Goal: Find specific page/section: Find specific page/section

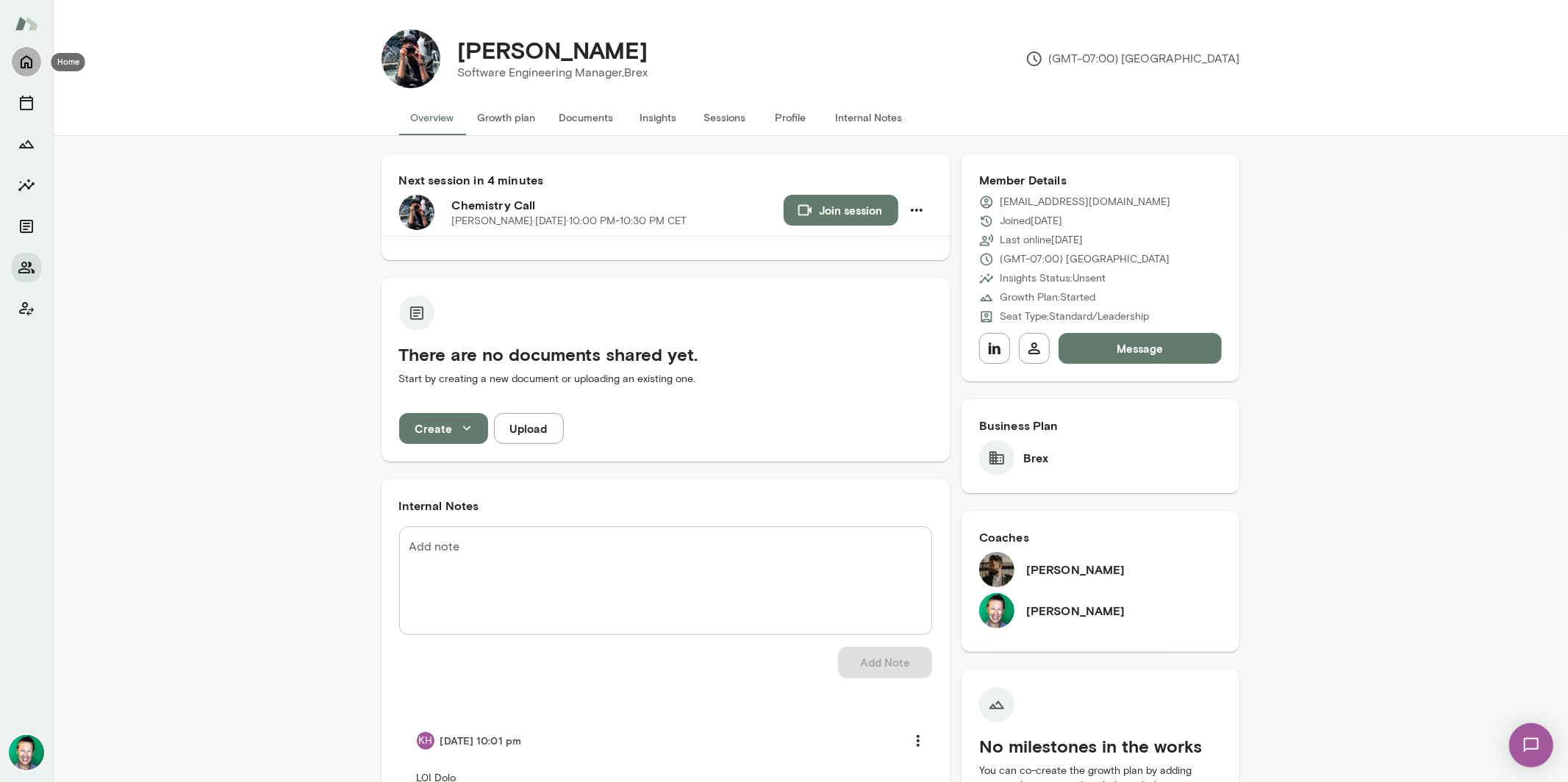
click at [25, 55] on icon "Home" at bounding box center [27, 62] width 18 height 18
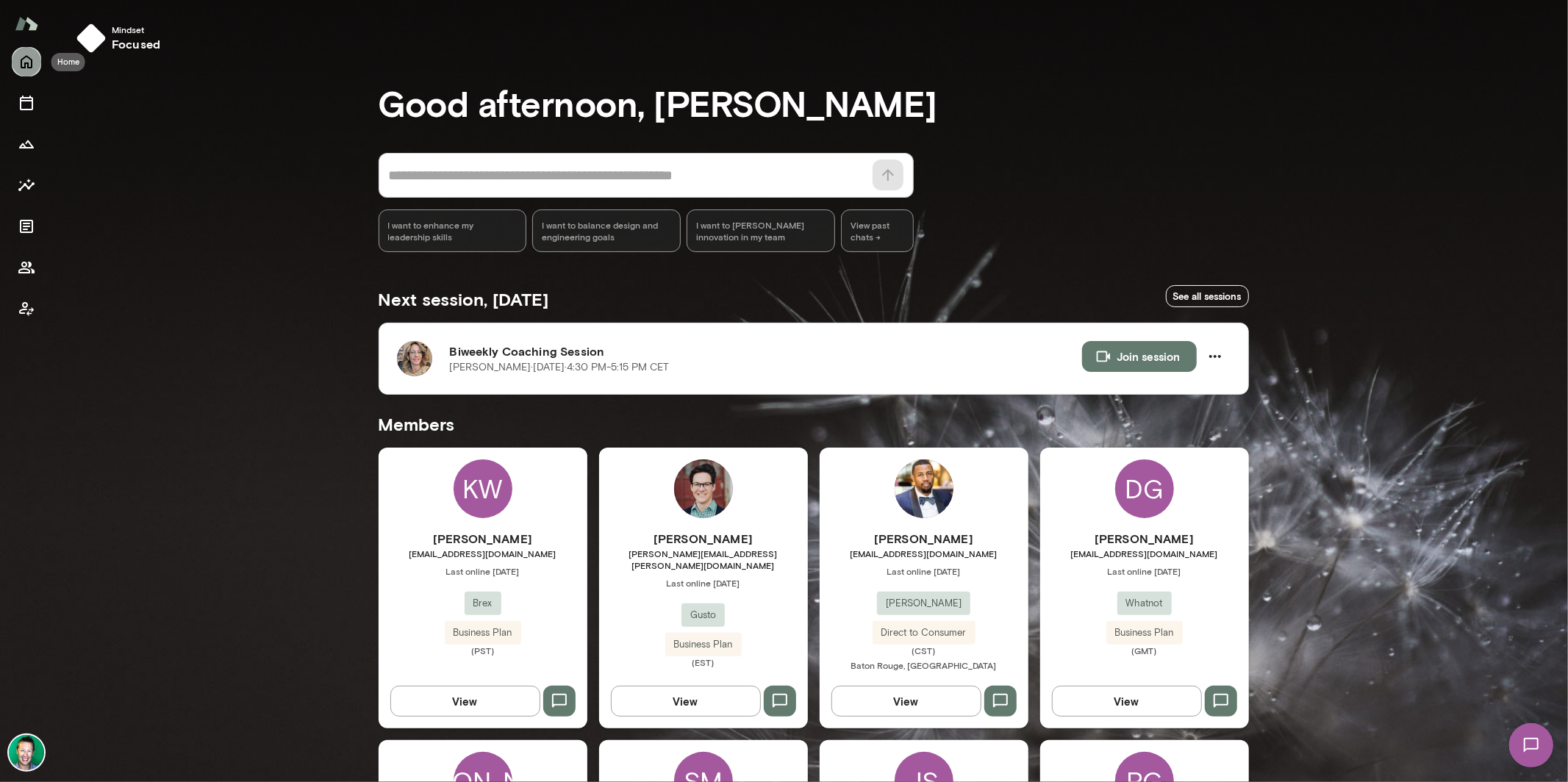
click at [25, 65] on icon "Home" at bounding box center [27, 63] width 12 height 13
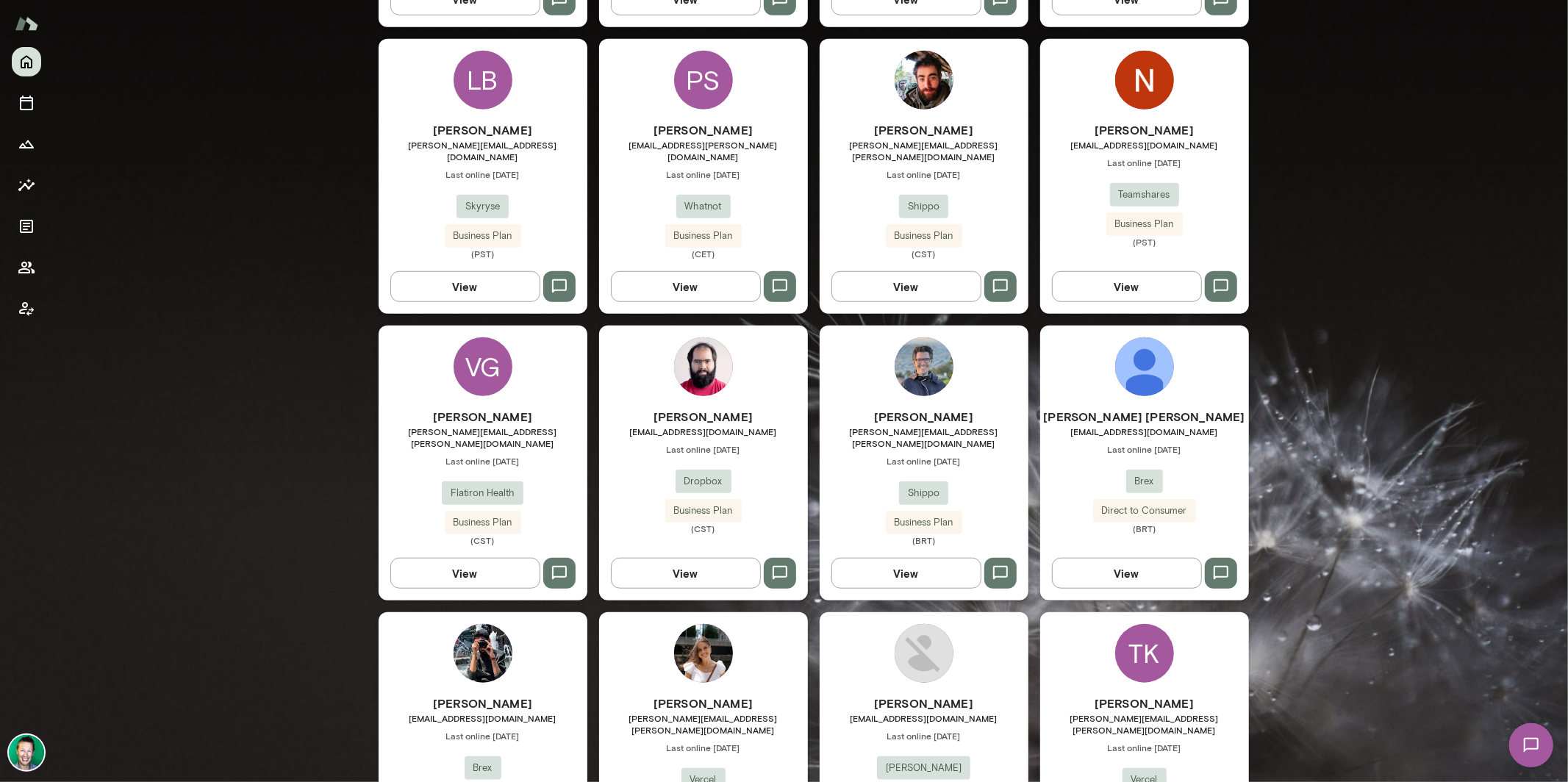
scroll to position [1173, 0]
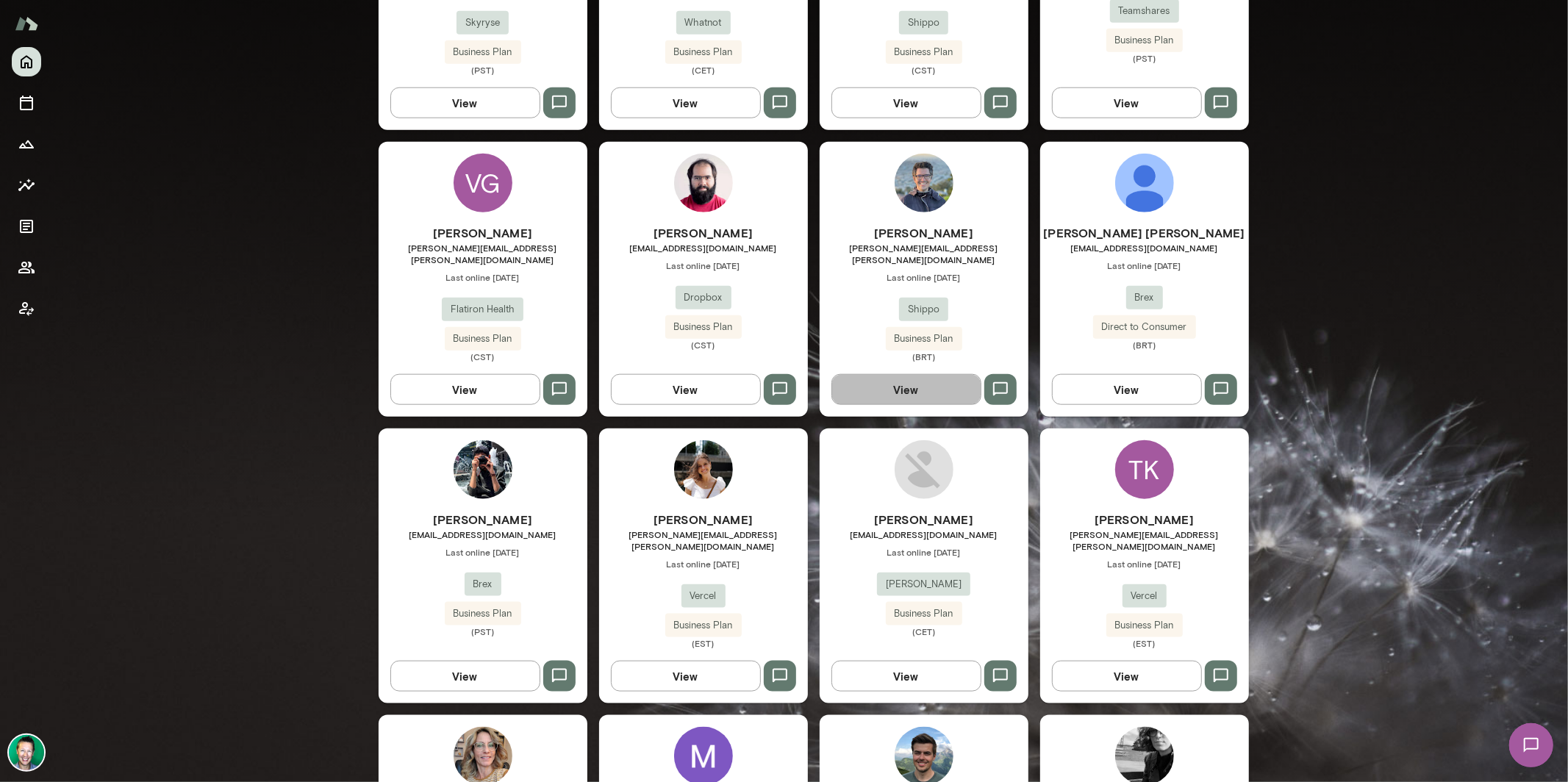
click at [864, 374] on button "View" at bounding box center [906, 390] width 150 height 31
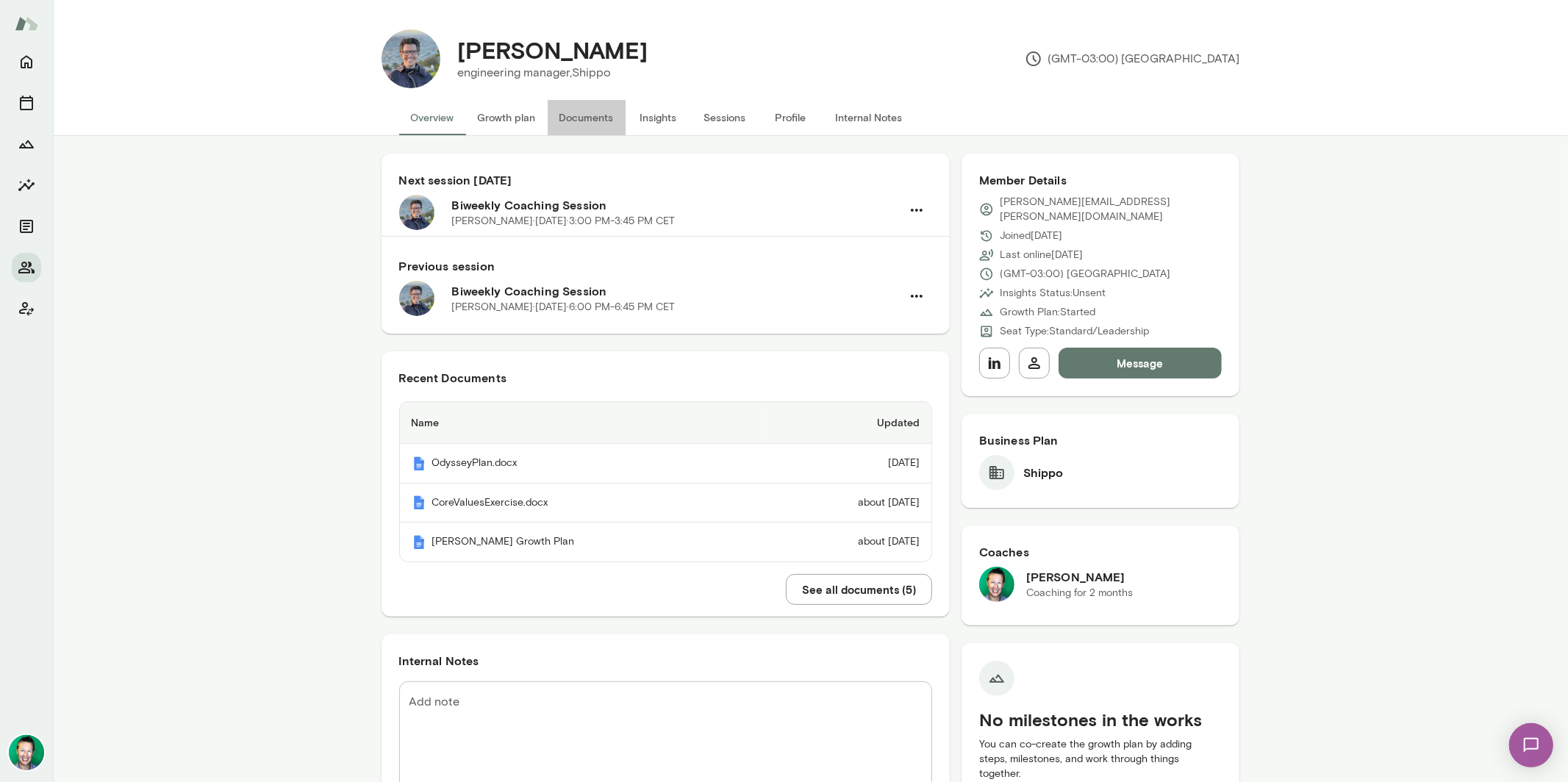
click at [565, 109] on button "Documents" at bounding box center [587, 117] width 78 height 35
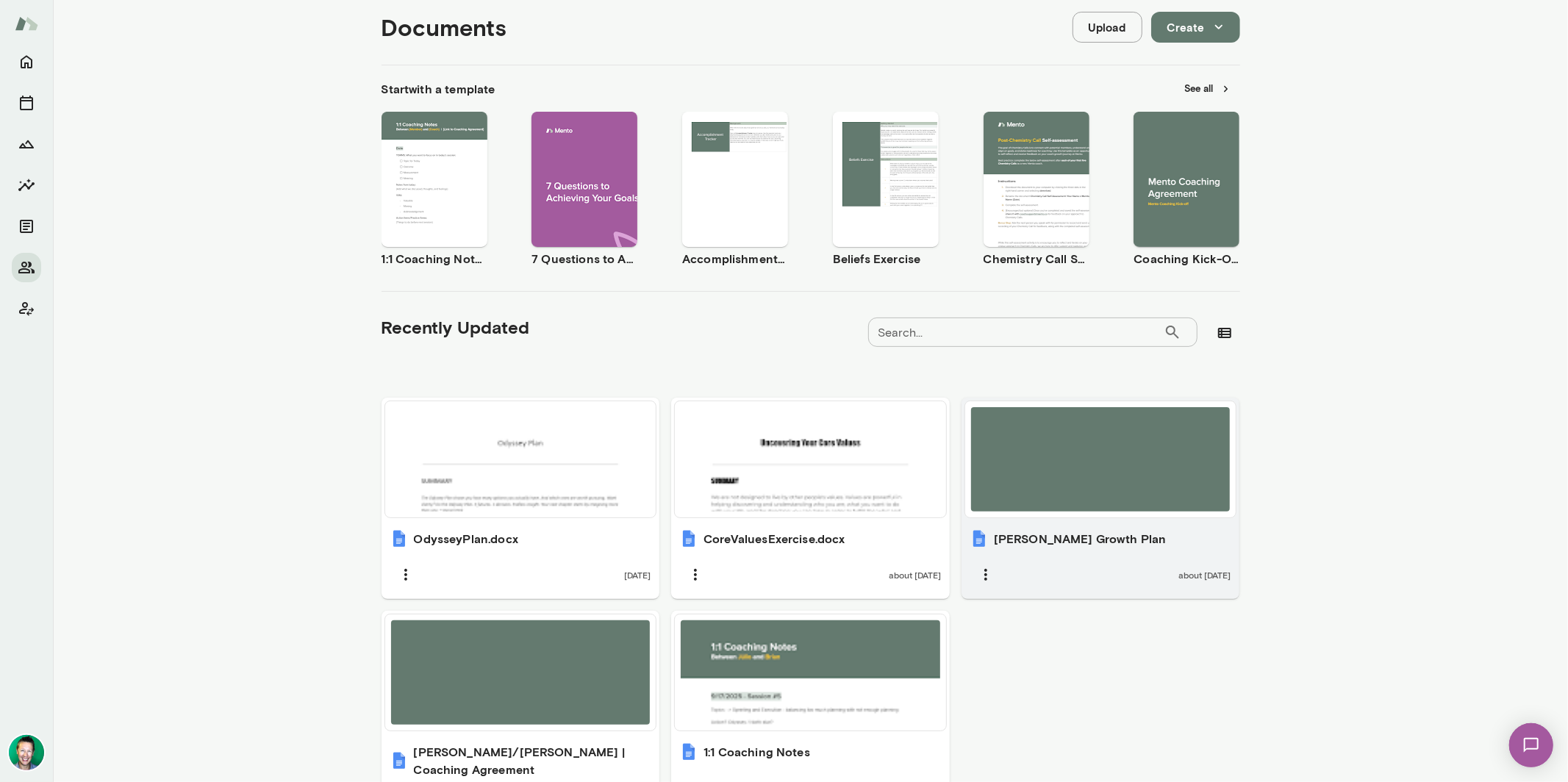
scroll to position [270, 0]
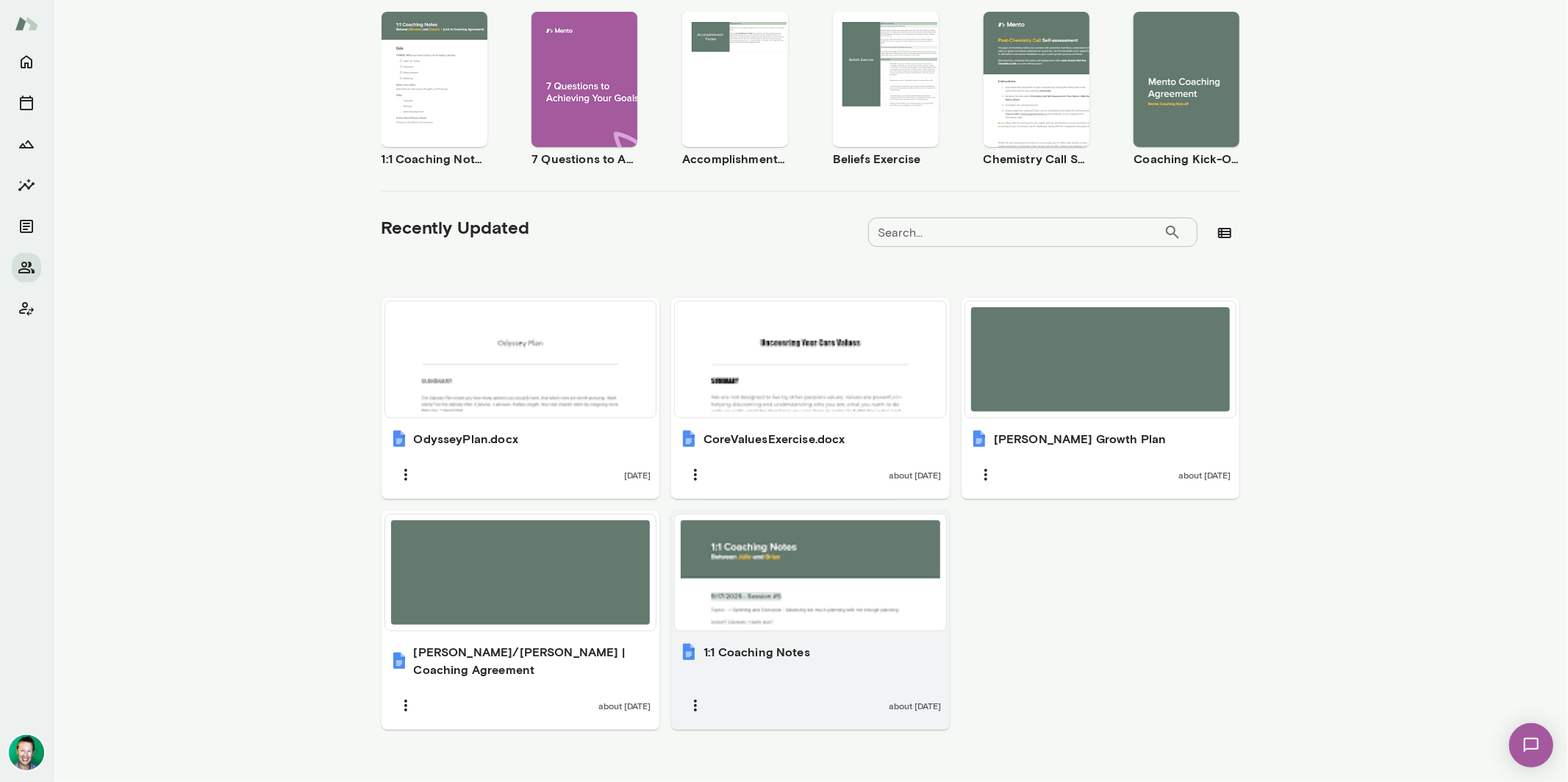
click at [753, 585] on div at bounding box center [810, 572] width 259 height 104
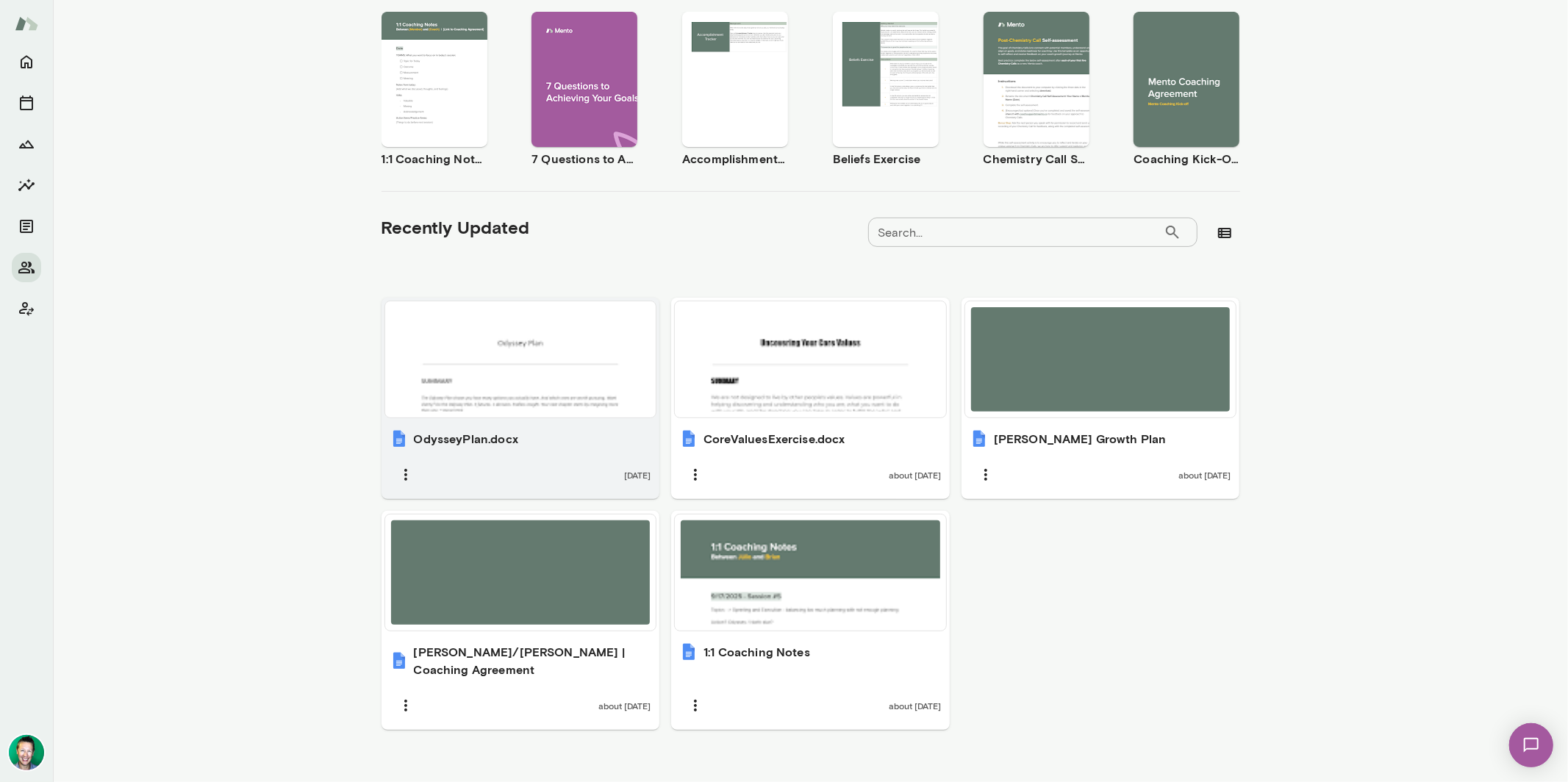
click at [534, 399] on div at bounding box center [520, 359] width 259 height 104
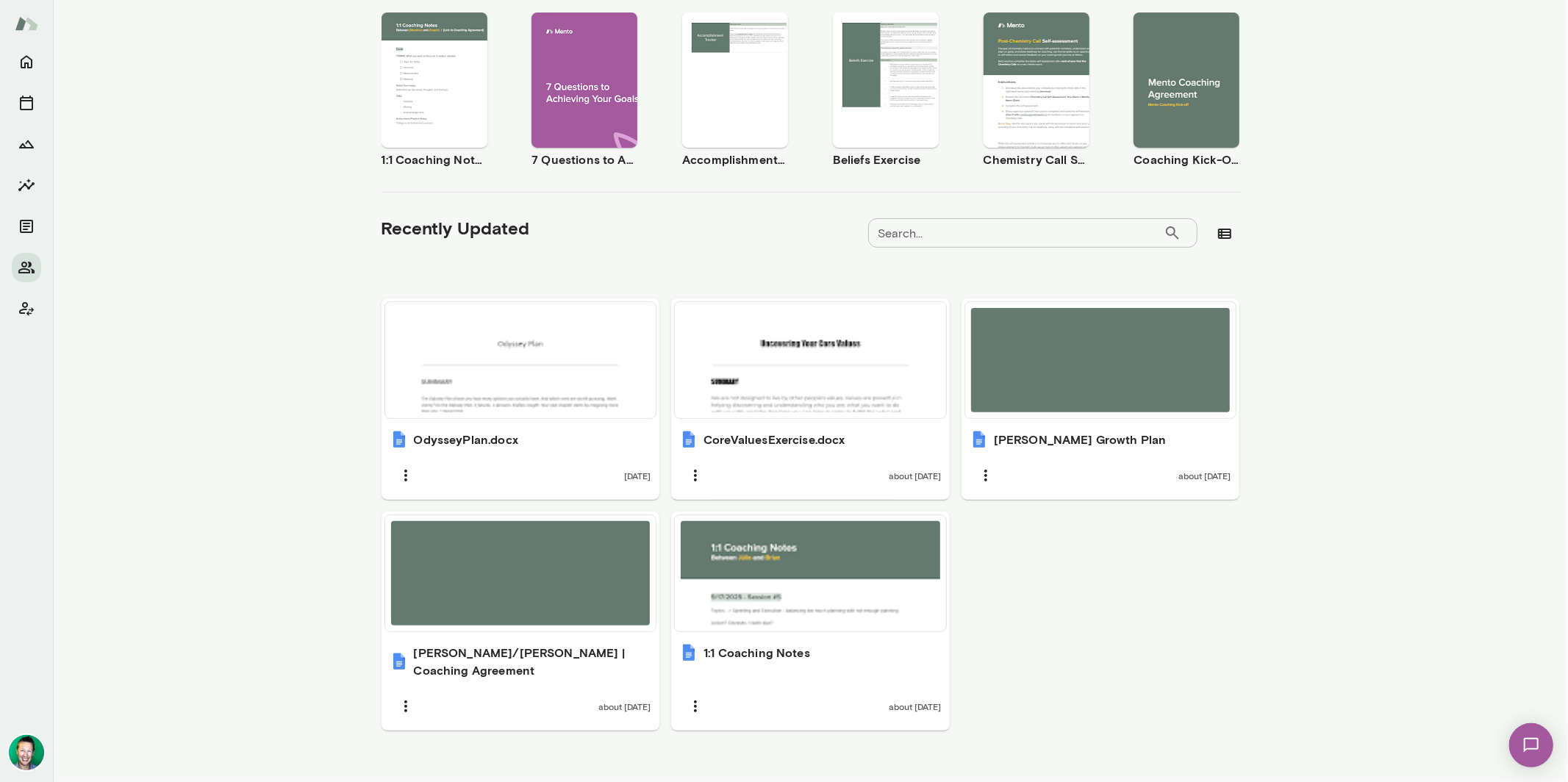
scroll to position [0, 0]
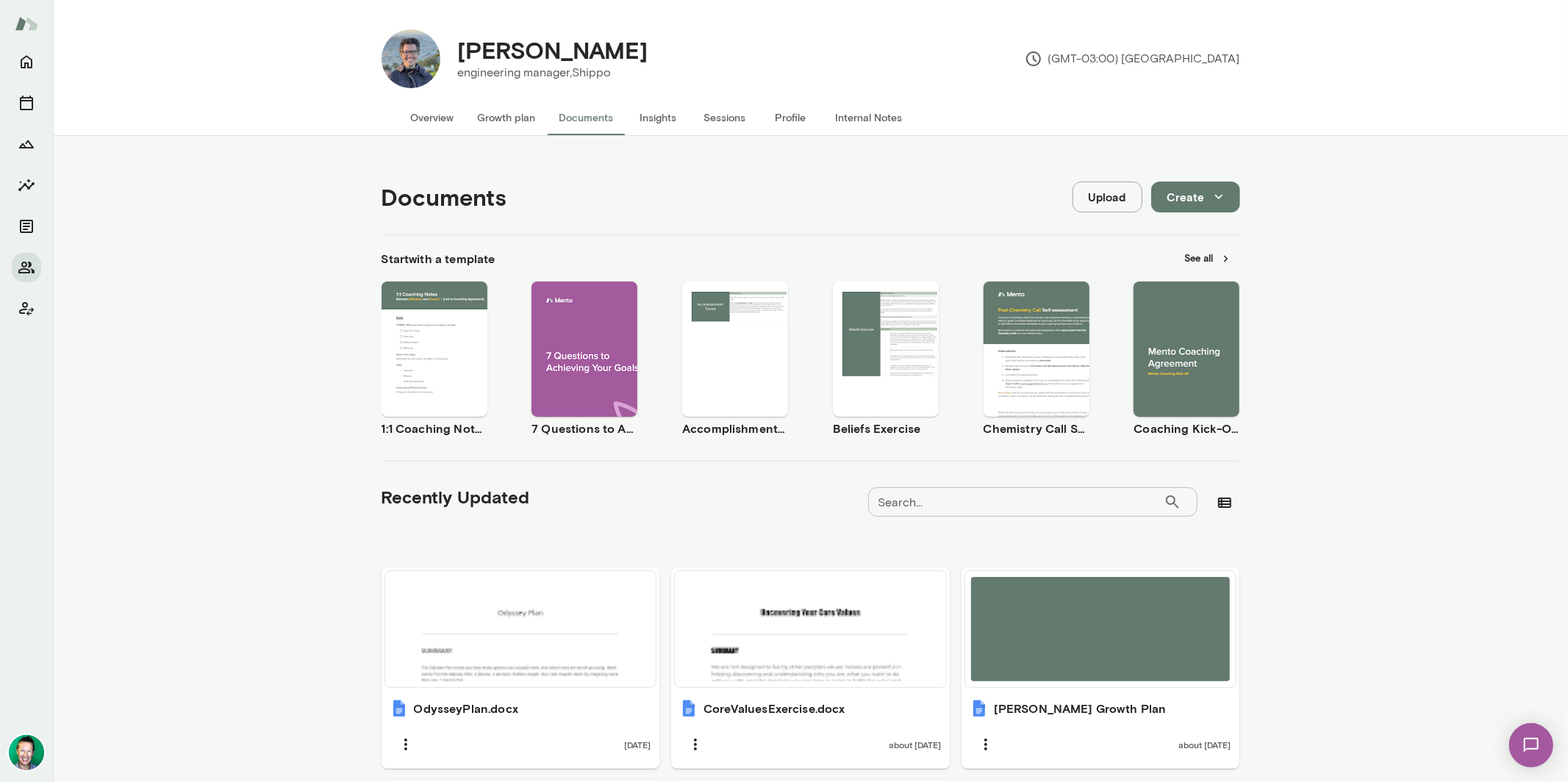
click at [8, 67] on div at bounding box center [27, 415] width 53 height 735
click at [31, 67] on icon "Home" at bounding box center [27, 63] width 12 height 13
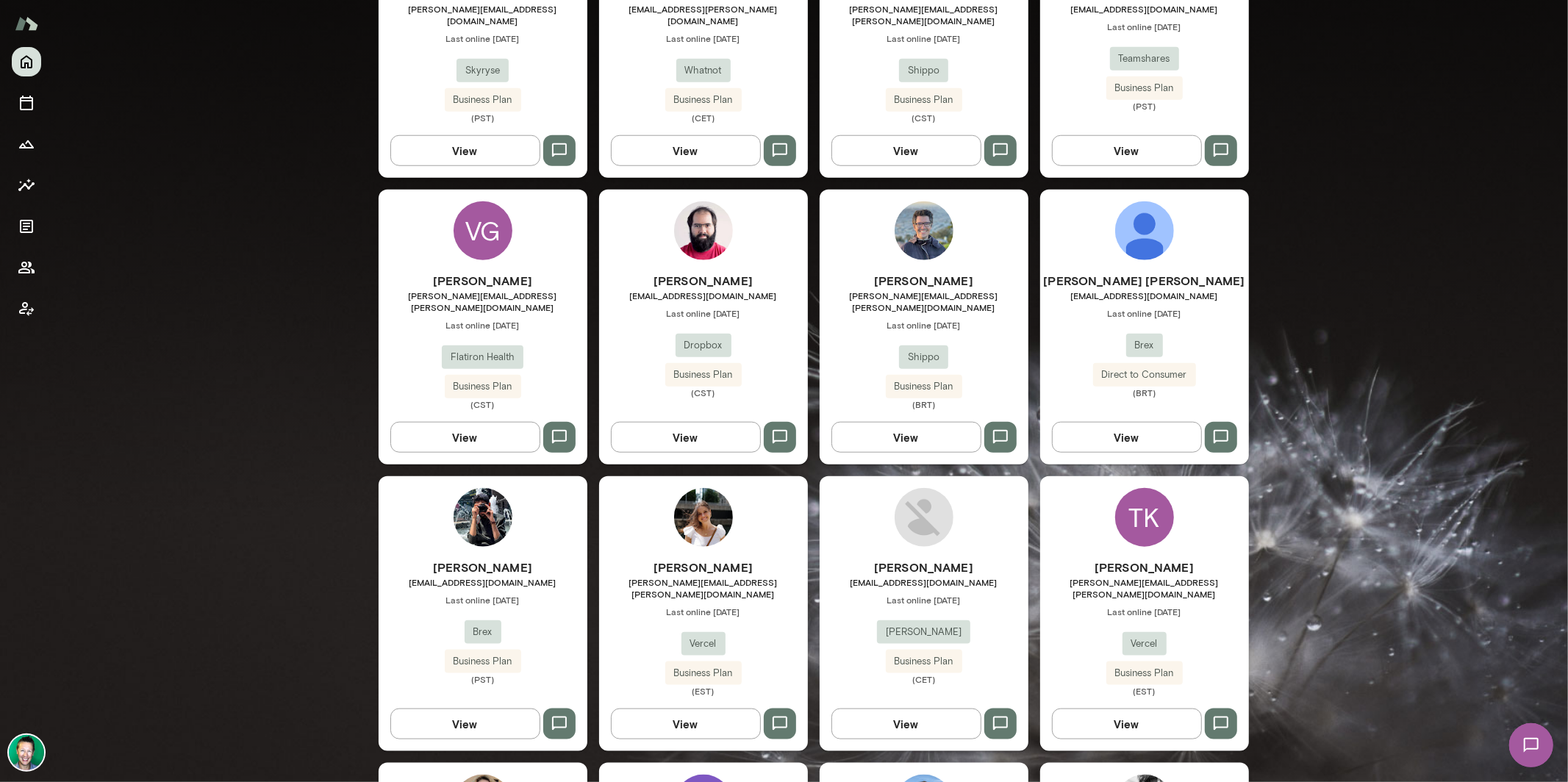
scroll to position [1126, 0]
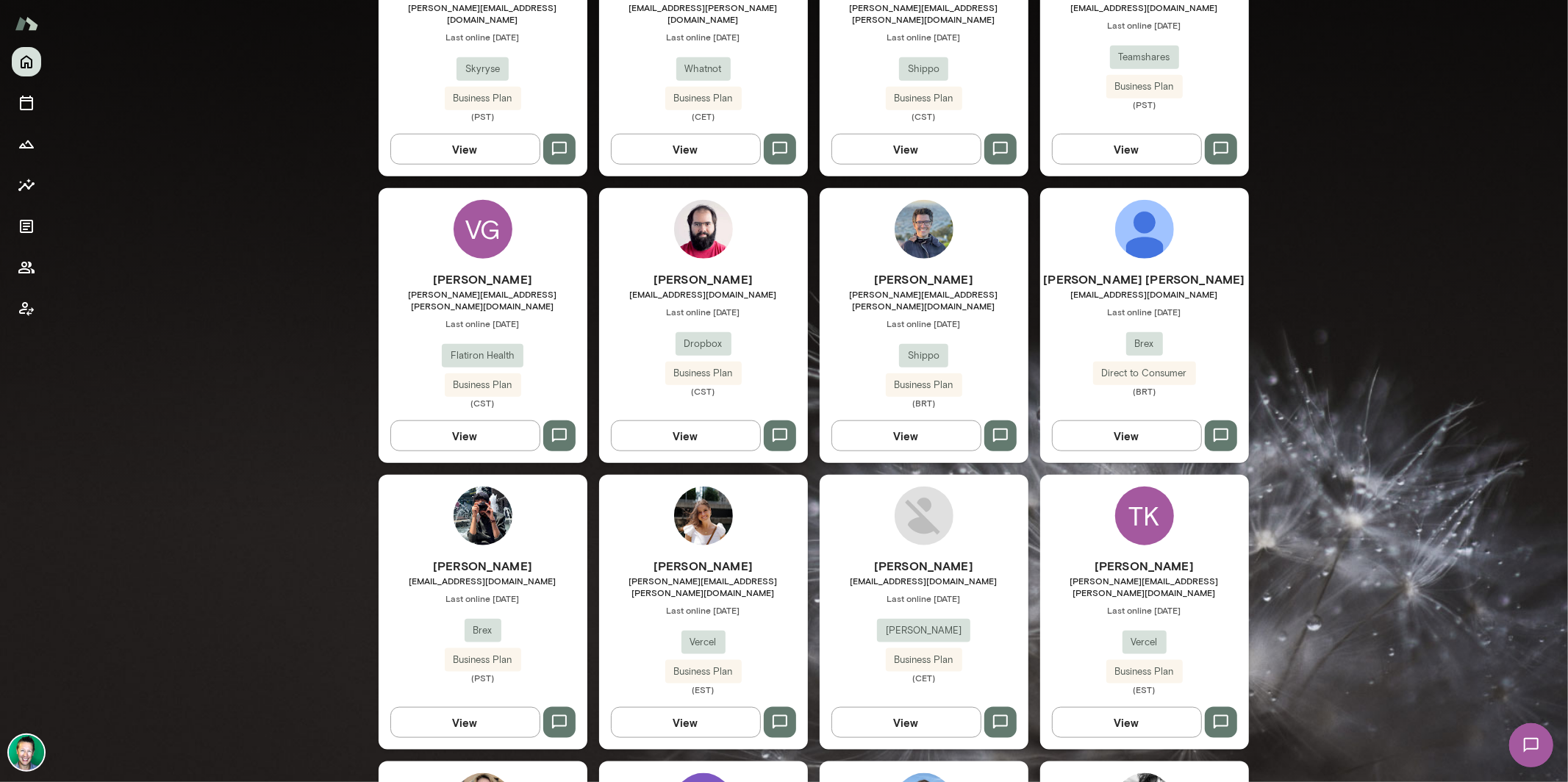
click at [714, 707] on button "View" at bounding box center [685, 723] width 150 height 31
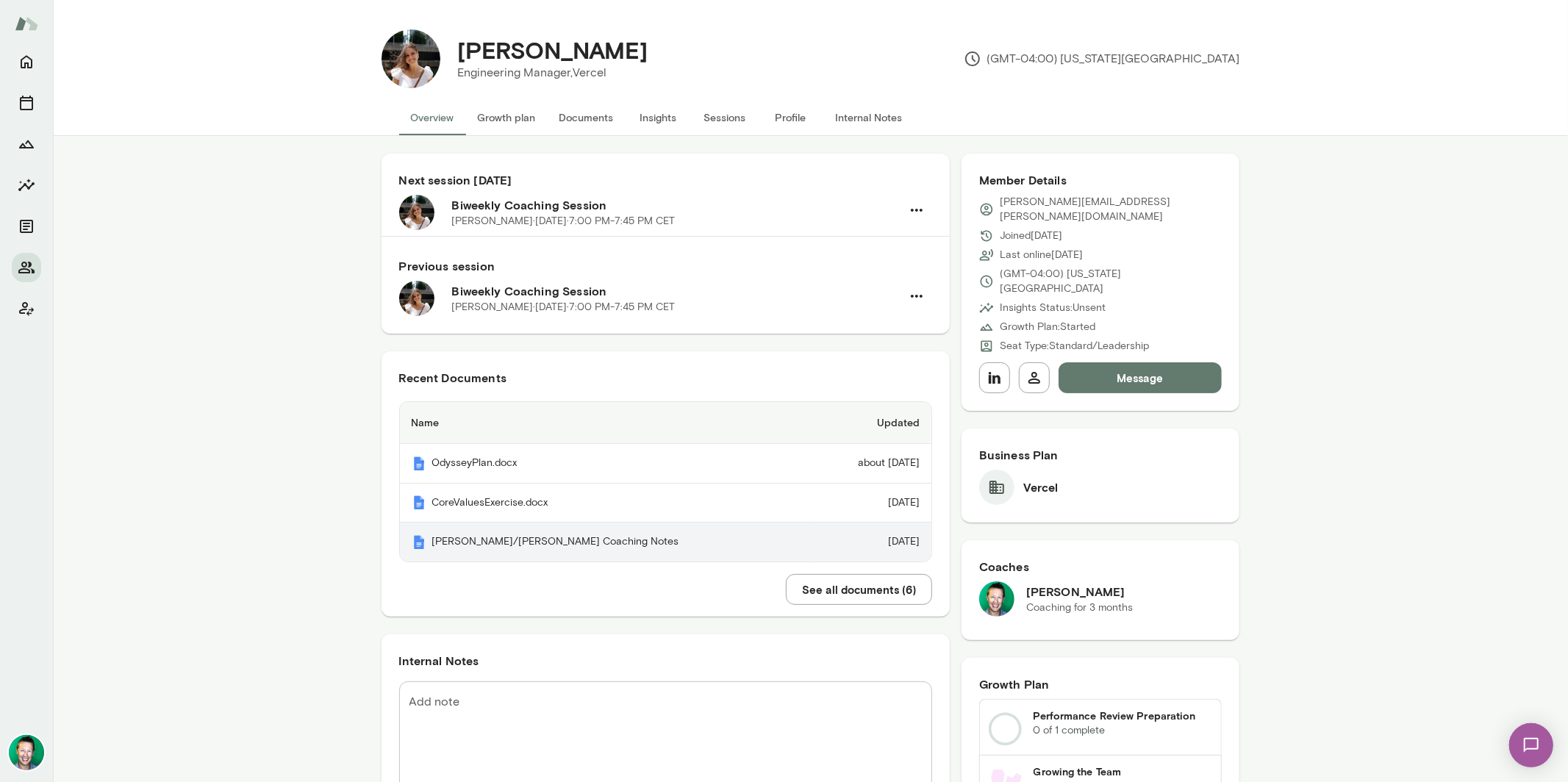
click at [520, 543] on th "Kathryn/Brian Coaching Notes" at bounding box center [605, 542] width 411 height 39
click at [853, 590] on button "See all documents ( 6 )" at bounding box center [859, 590] width 146 height 31
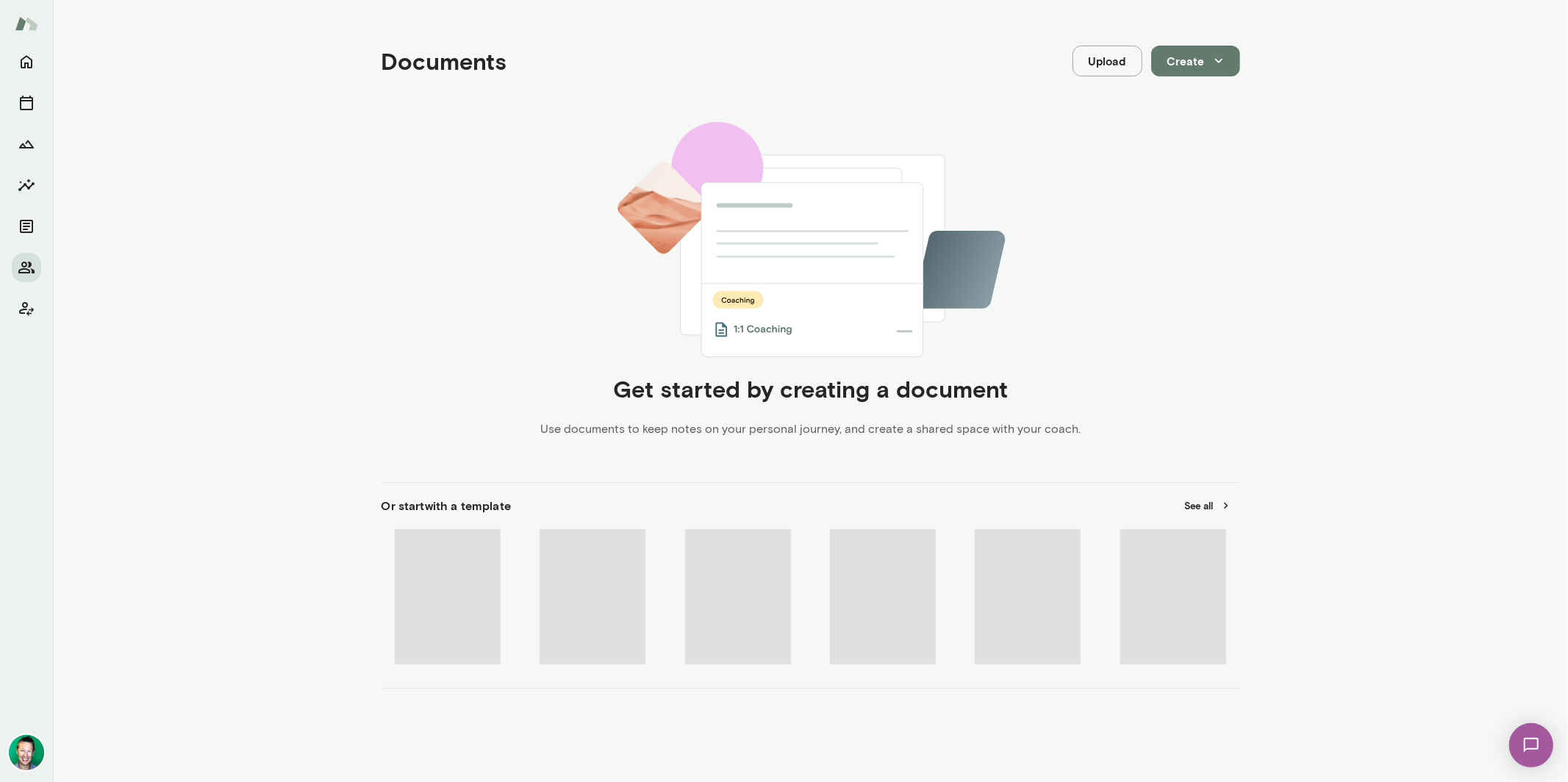
scroll to position [270, 0]
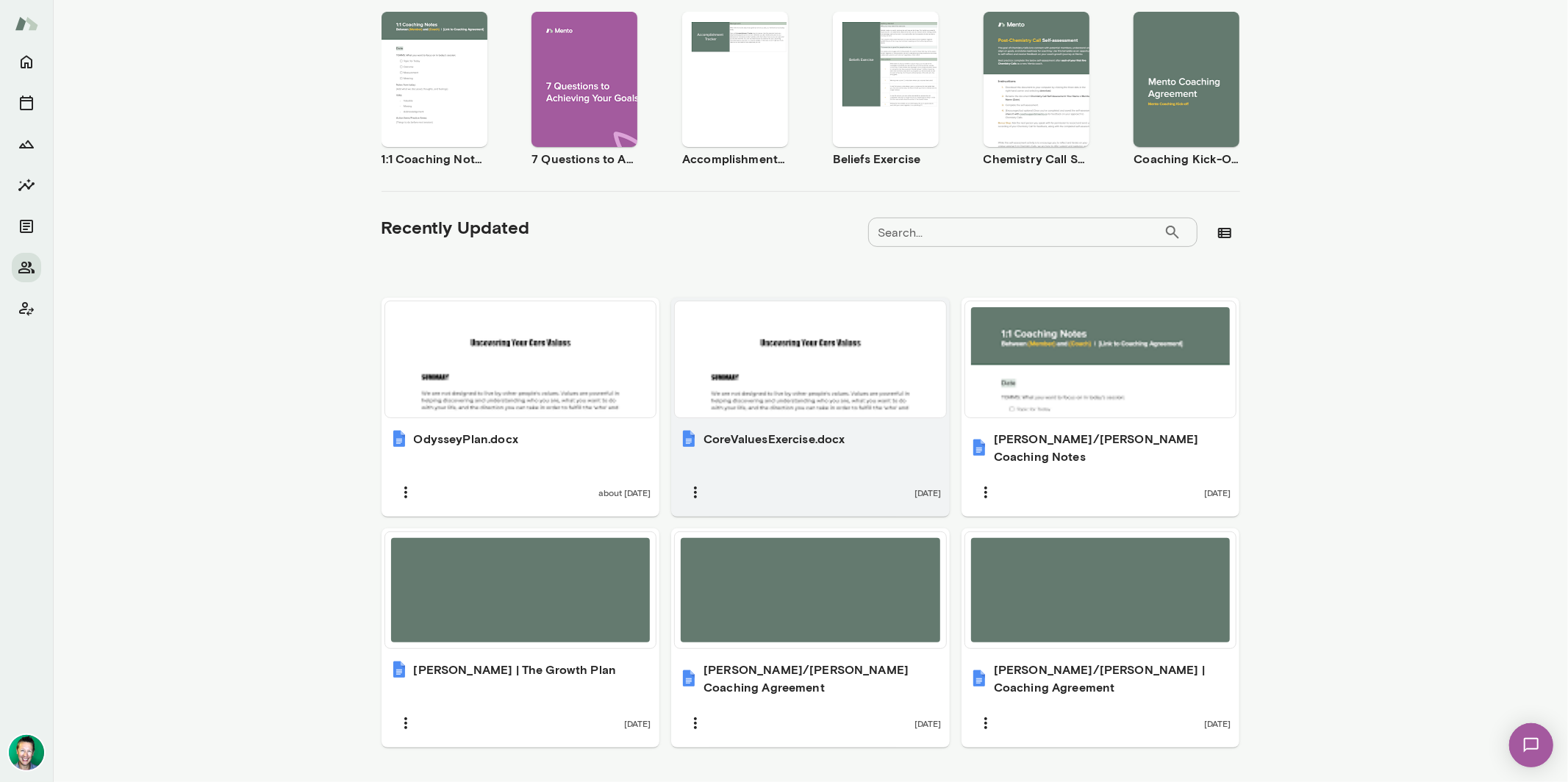
click at [802, 395] on div at bounding box center [810, 359] width 259 height 104
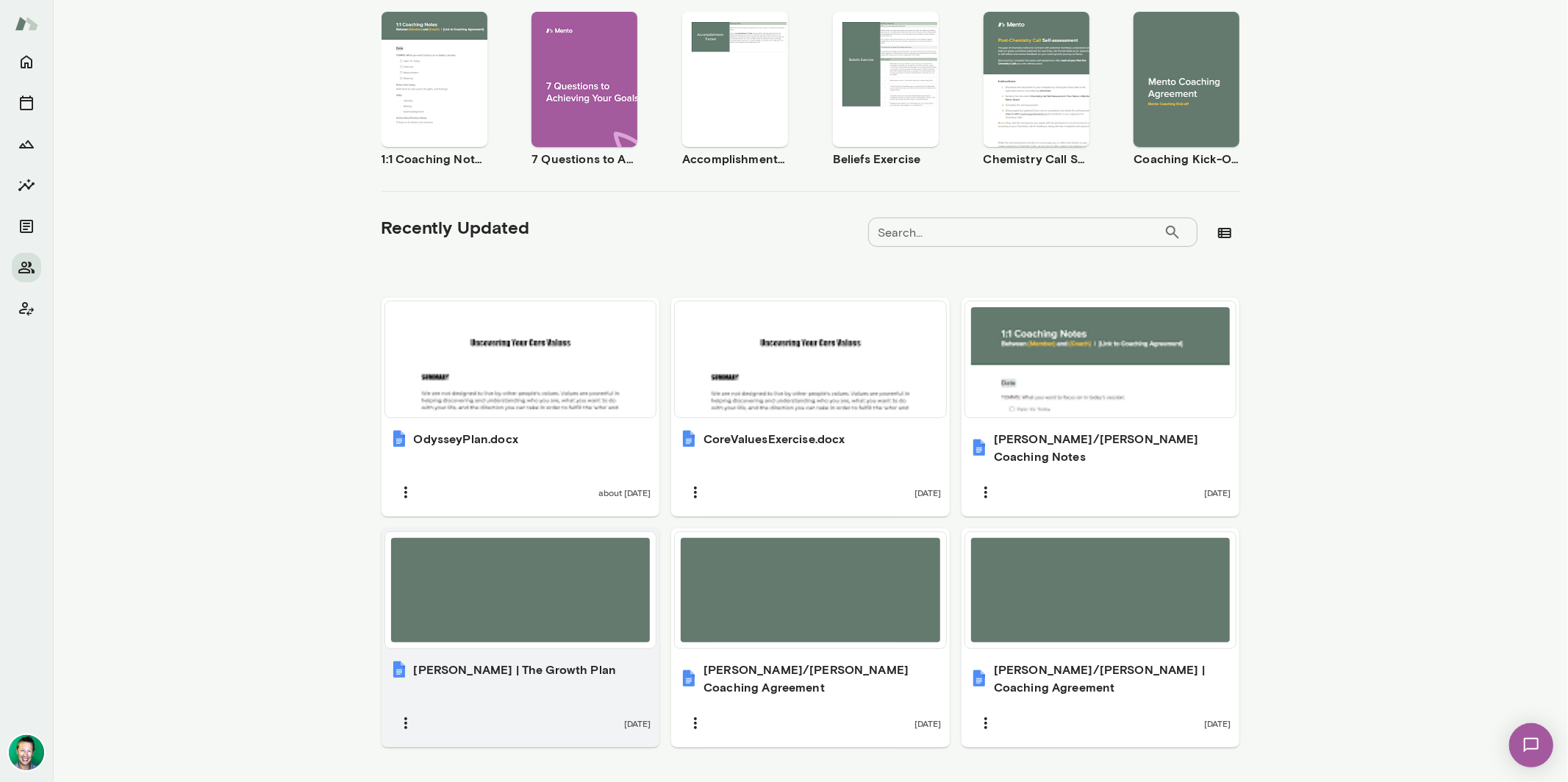
click at [547, 617] on div at bounding box center [520, 590] width 259 height 104
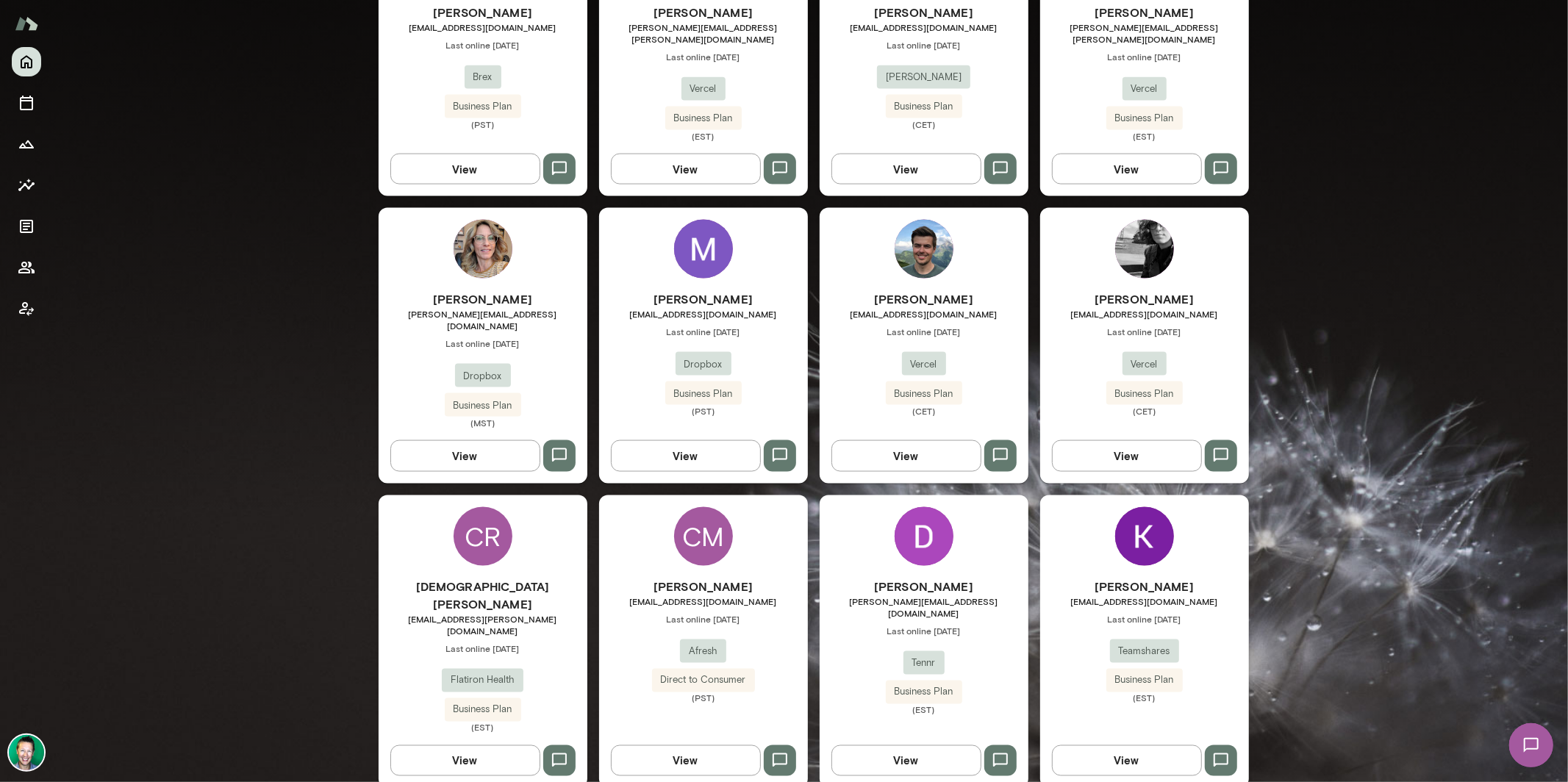
scroll to position [1687, 0]
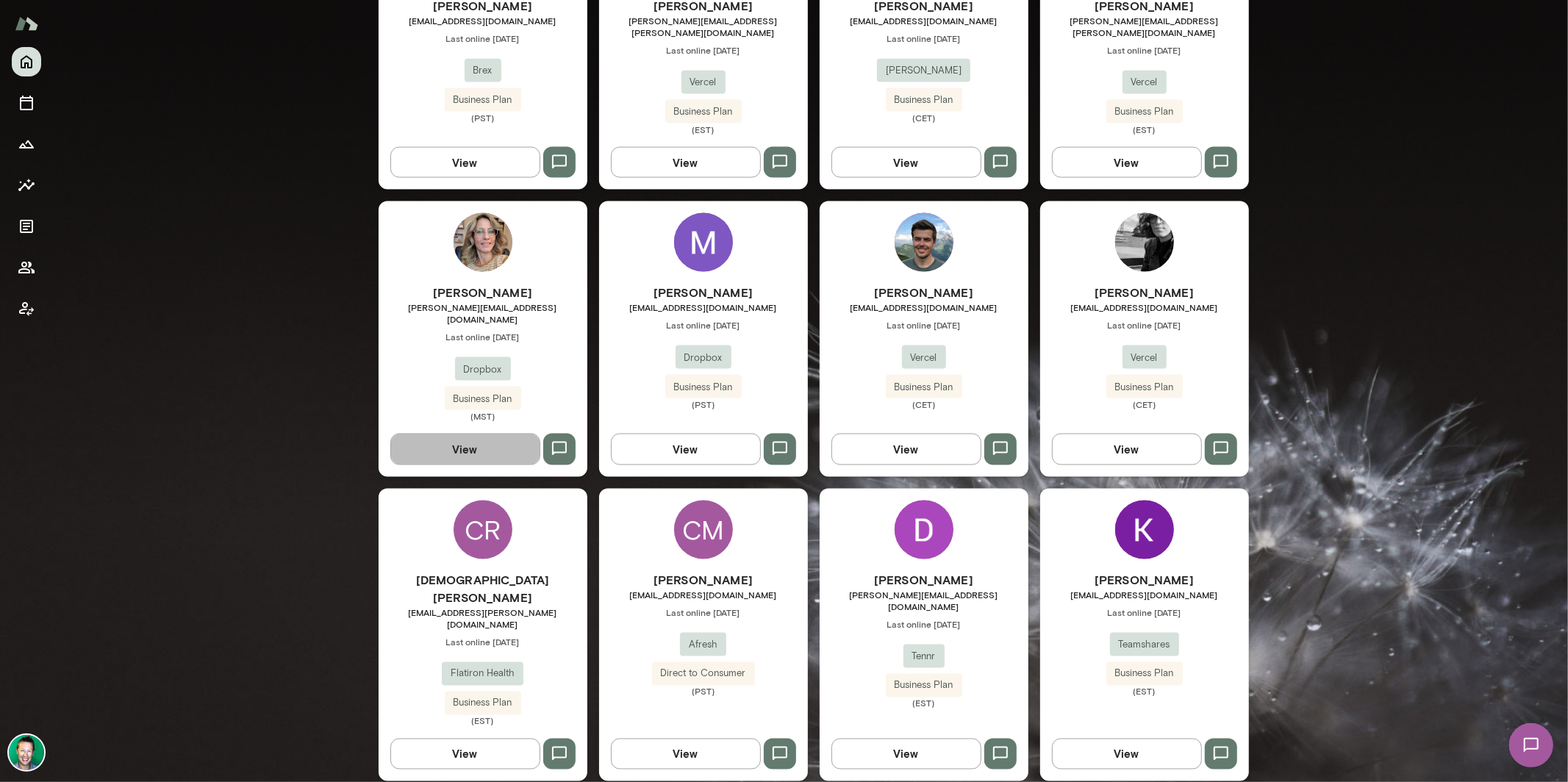
click at [489, 433] on button "View" at bounding box center [465, 449] width 150 height 31
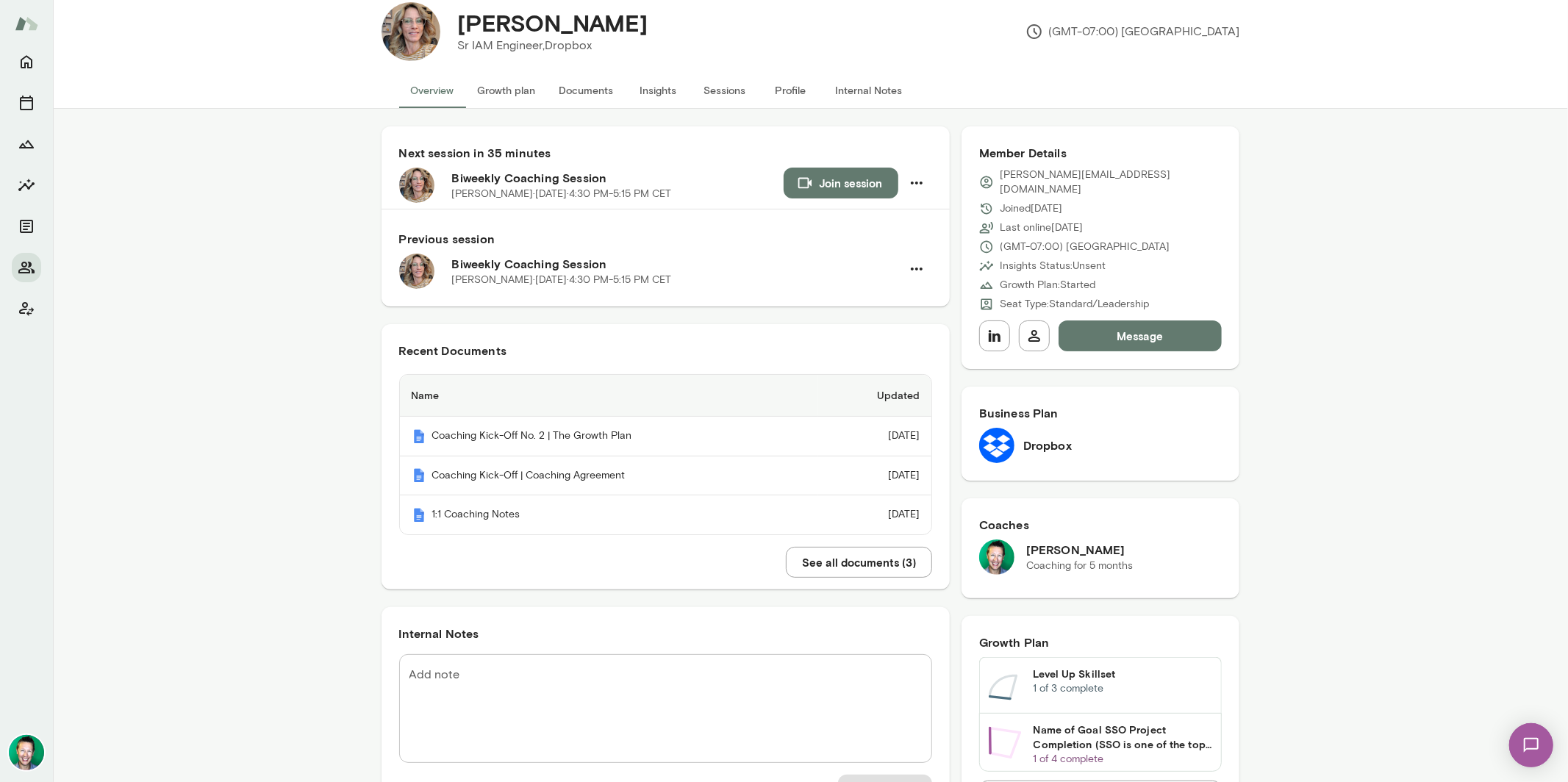
scroll to position [32, 0]
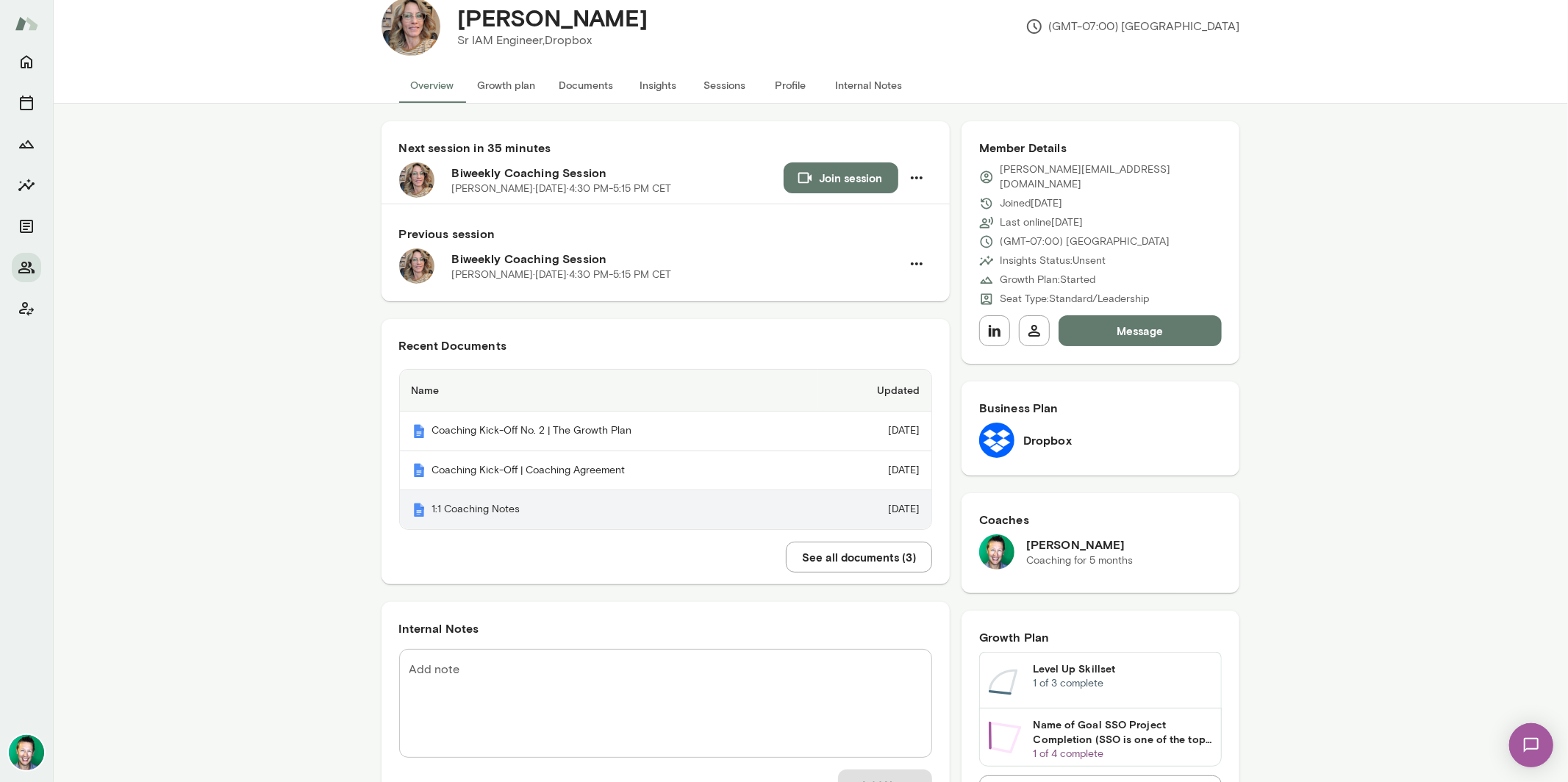
click at [519, 510] on th "1:1 Coaching Notes" at bounding box center [609, 510] width 419 height 39
